Goal: Communication & Community: Answer question/provide support

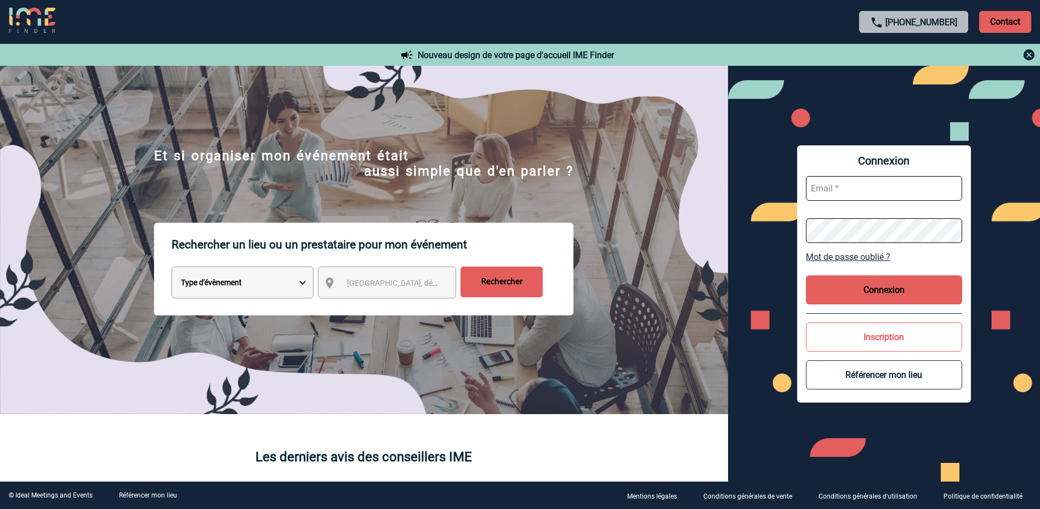
type input "morgane.doulle@rte-france.com"
drag, startPoint x: 866, startPoint y: 289, endPoint x: 851, endPoint y: 292, distance: 14.4
click at [866, 289] on button "Connexion" at bounding box center [884, 289] width 156 height 29
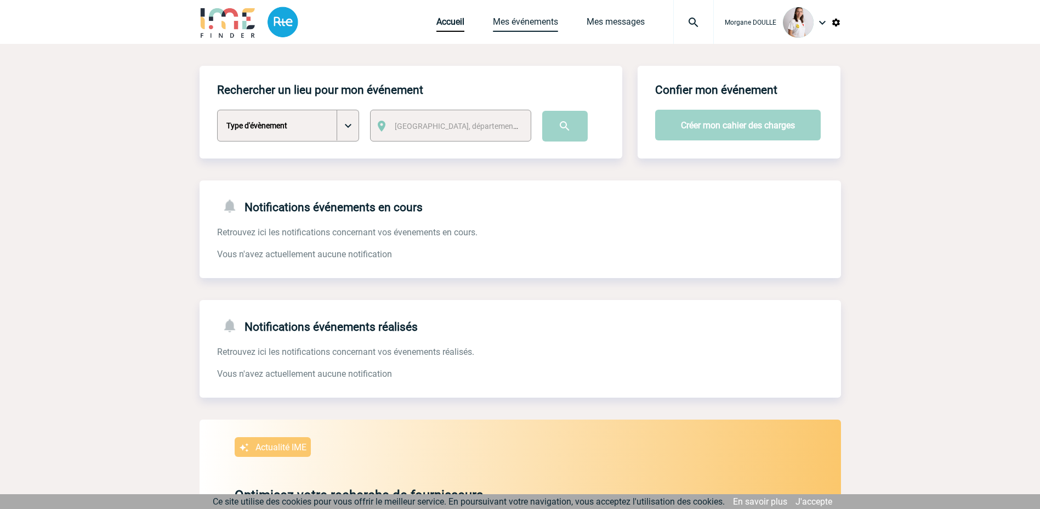
click at [521, 22] on link "Mes événements" at bounding box center [525, 23] width 65 height 15
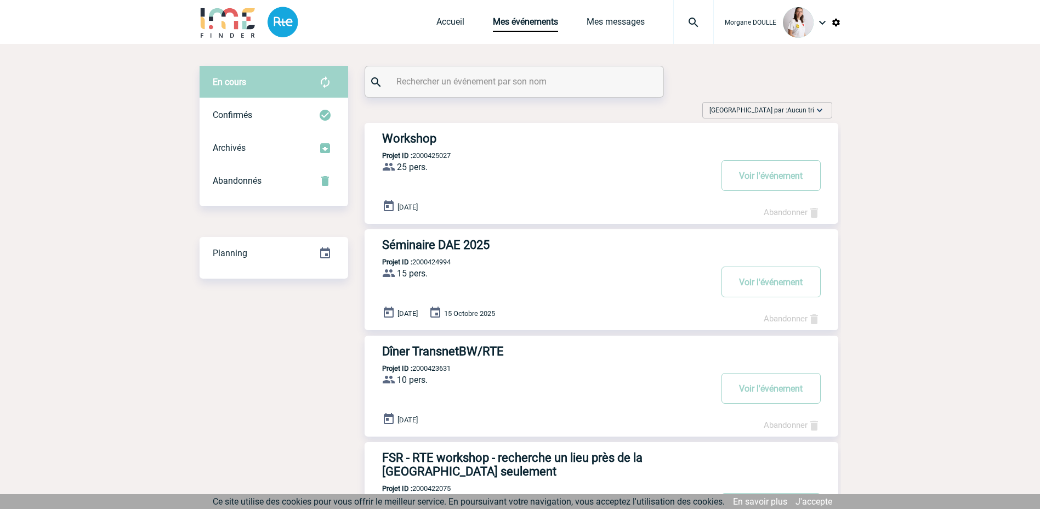
click at [459, 242] on h3 "Séminaire DAE 2025" at bounding box center [546, 245] width 329 height 14
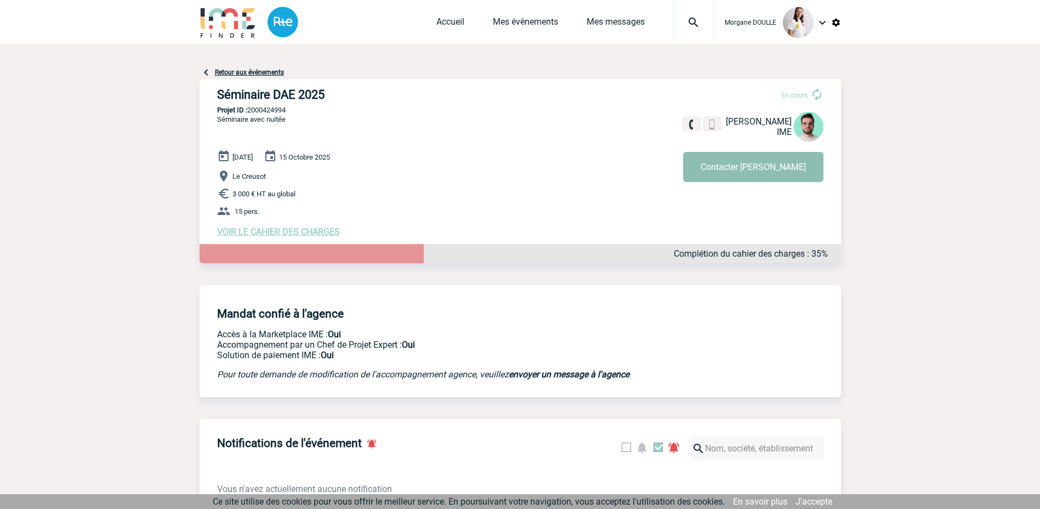
click at [764, 164] on button "Contacter [PERSON_NAME]" at bounding box center [753, 167] width 140 height 30
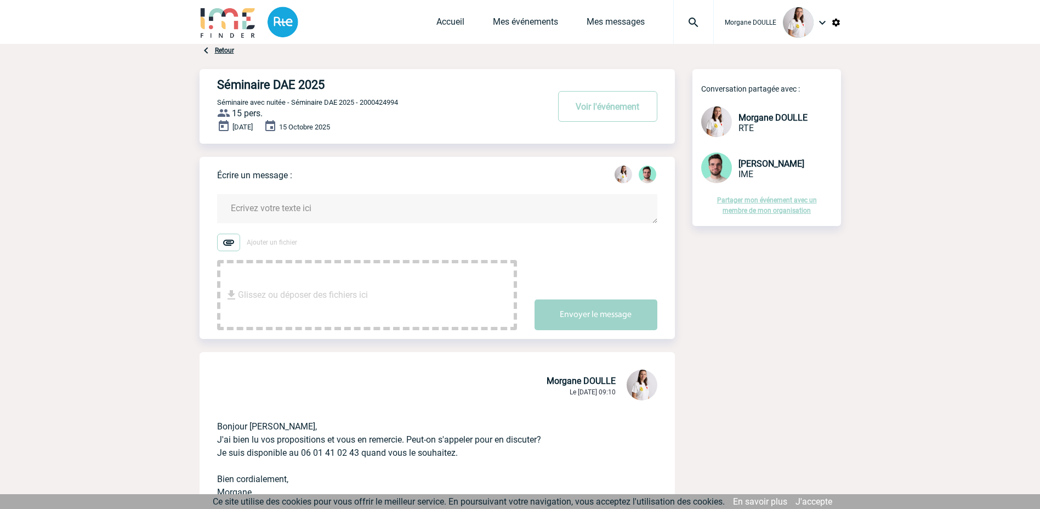
click at [265, 210] on textarea at bounding box center [437, 208] width 440 height 29
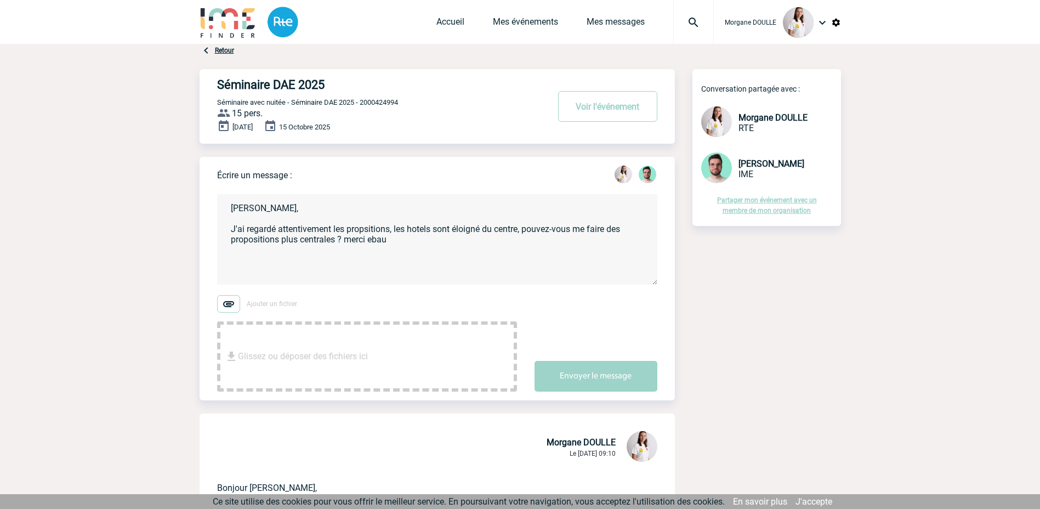
click at [400, 238] on textarea "[PERSON_NAME], J'ai regardé attentivement les propsitions, les hotels sont éloi…" at bounding box center [437, 239] width 440 height 90
click at [446, 244] on textarea "[PERSON_NAME], J'ai regardé attentivement les propositions, les hotels sont élo…" at bounding box center [437, 239] width 440 height 90
click at [345, 237] on textarea "[PERSON_NAME], J'ai regardé attentivement les propositions, les hotels sont élo…" at bounding box center [437, 239] width 440 height 90
type textarea "[PERSON_NAME], J'ai regardé attentivement les propositions, les hotels sont élo…"
click at [573, 375] on button "Envoyer le message" at bounding box center [595, 376] width 123 height 31
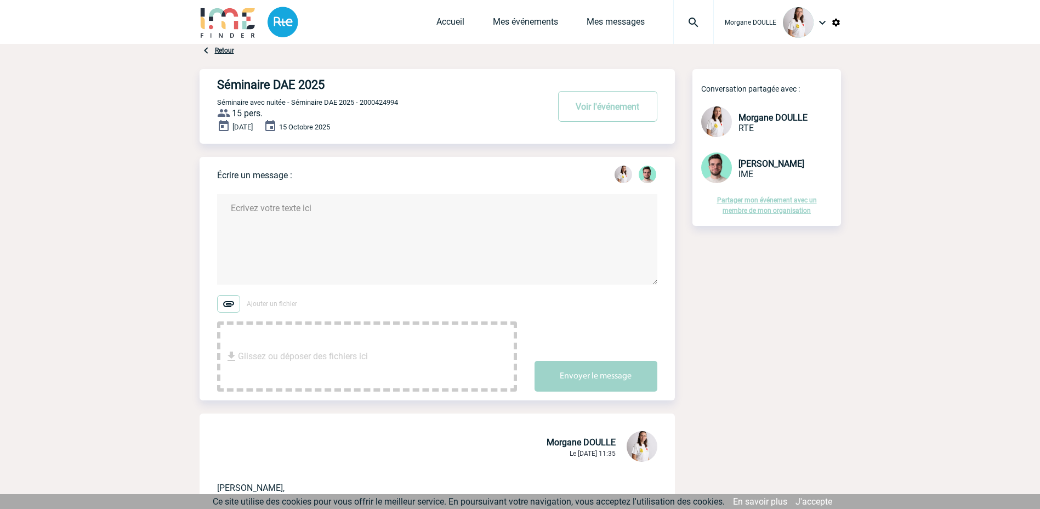
click at [224, 50] on link "Retour" at bounding box center [224, 51] width 19 height 8
